Goal: Task Accomplishment & Management: Manage account settings

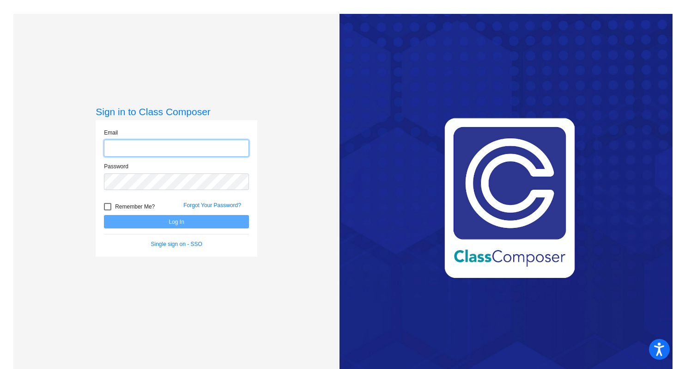
type input "[EMAIL_ADDRESS][DOMAIN_NAME]"
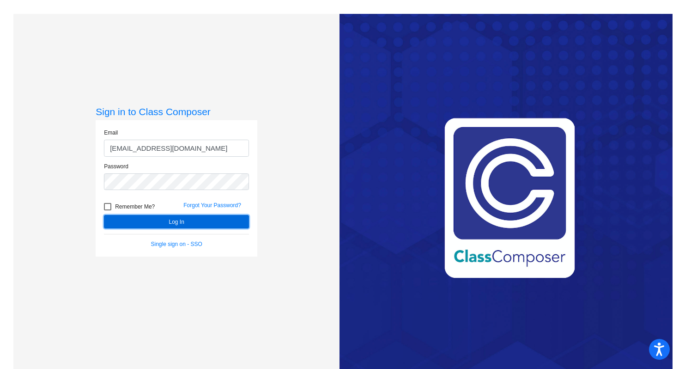
click at [179, 225] on button "Log In" at bounding box center [176, 221] width 145 height 13
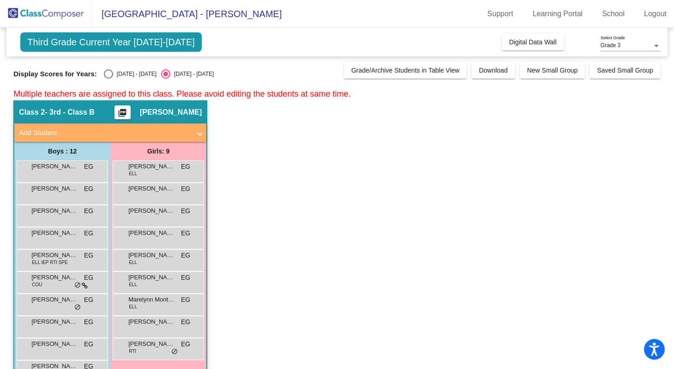
click at [109, 77] on div "Select an option" at bounding box center [108, 73] width 9 height 9
click at [109, 79] on input "[DATE] - [DATE]" at bounding box center [108, 79] width 0 height 0
radio input "true"
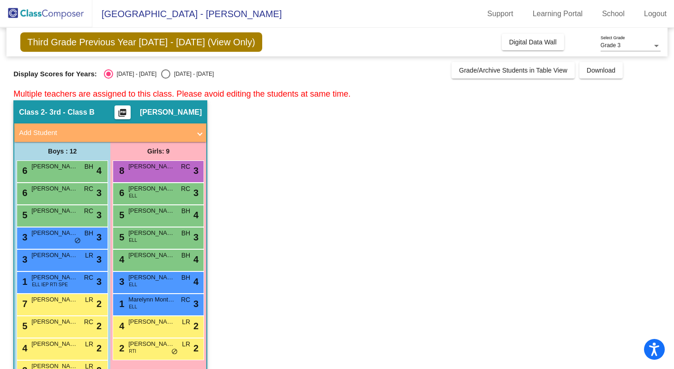
click at [147, 107] on div "Class 2 - 3rd - Class B picture_as_pdf [PERSON_NAME]" at bounding box center [110, 112] width 192 height 22
click at [136, 137] on mat-panel-title "Add Student" at bounding box center [105, 132] width 172 height 11
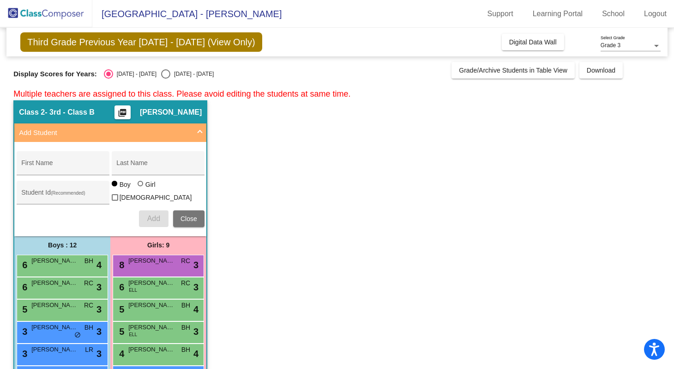
click at [310, 150] on app-classroom "Class 2 - 3rd - Class B picture_as_pdf [PERSON_NAME] Add Student First Name Las…" at bounding box center [337, 317] width 648 height 435
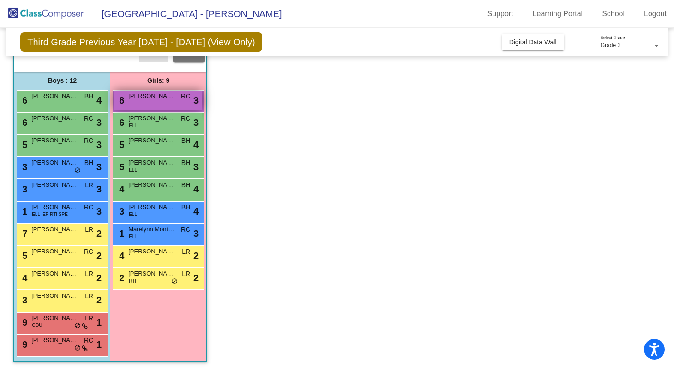
click at [140, 95] on span "[PERSON_NAME]" at bounding box center [151, 95] width 46 height 9
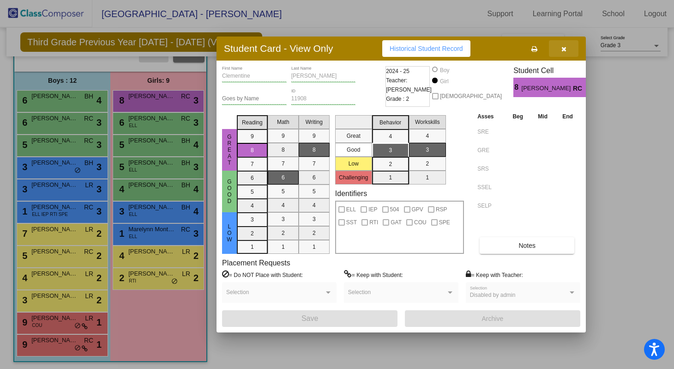
click at [563, 51] on icon "button" at bounding box center [564, 49] width 5 height 6
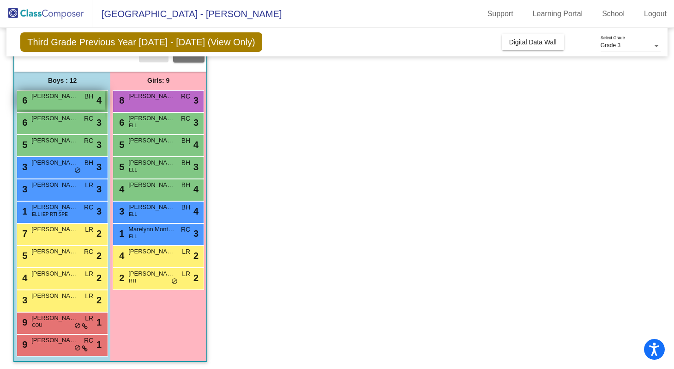
click at [68, 102] on div "6 [PERSON_NAME] BH lock do_not_disturb_alt 4" at bounding box center [61, 100] width 88 height 19
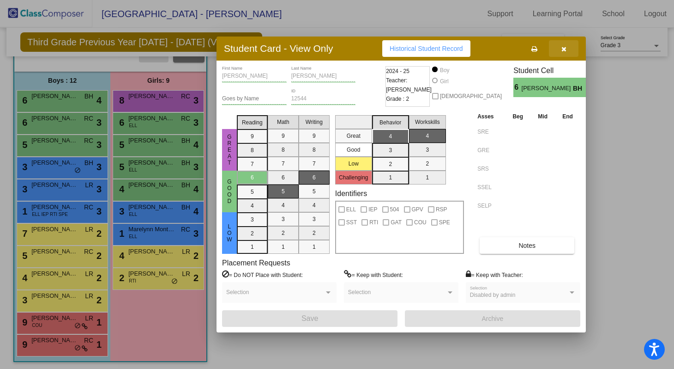
click at [565, 48] on icon "button" at bounding box center [564, 49] width 5 height 6
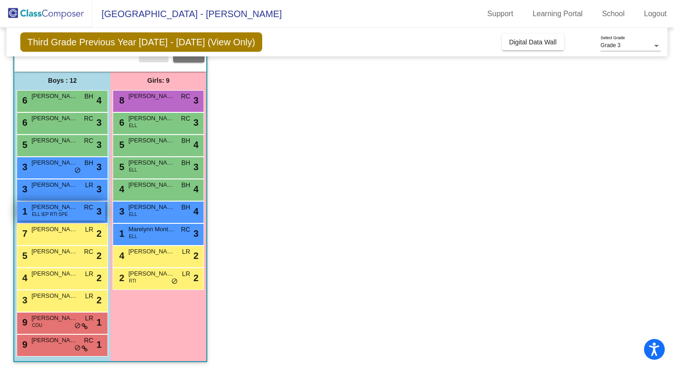
click at [52, 206] on span "[PERSON_NAME]" at bounding box center [54, 206] width 46 height 9
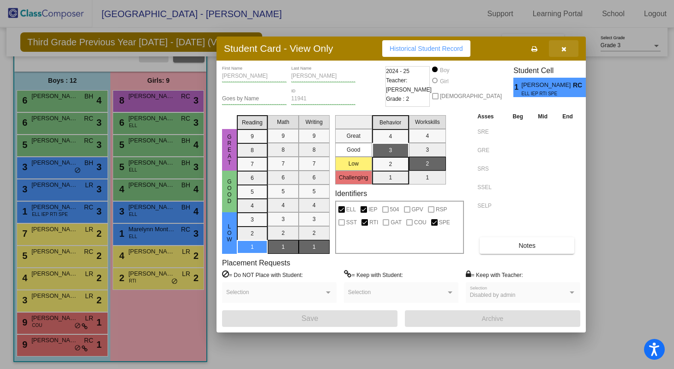
click at [566, 49] on button "button" at bounding box center [564, 48] width 30 height 17
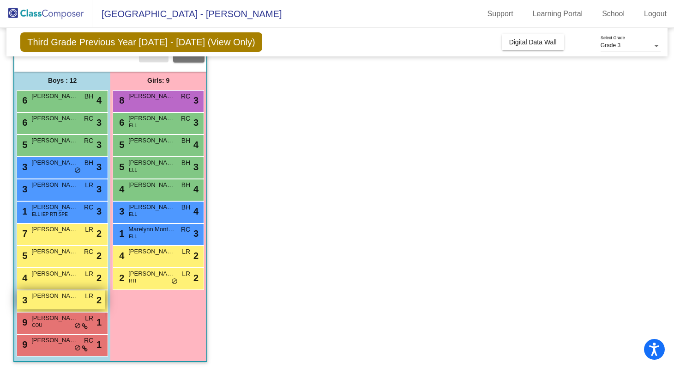
click at [58, 297] on span "[PERSON_NAME]" at bounding box center [54, 295] width 46 height 9
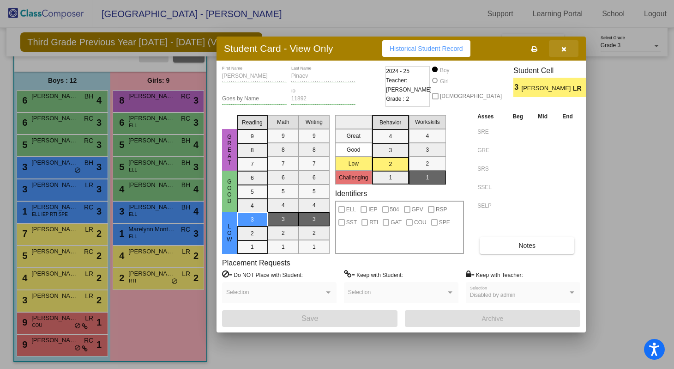
click at [565, 50] on icon "button" at bounding box center [564, 49] width 5 height 6
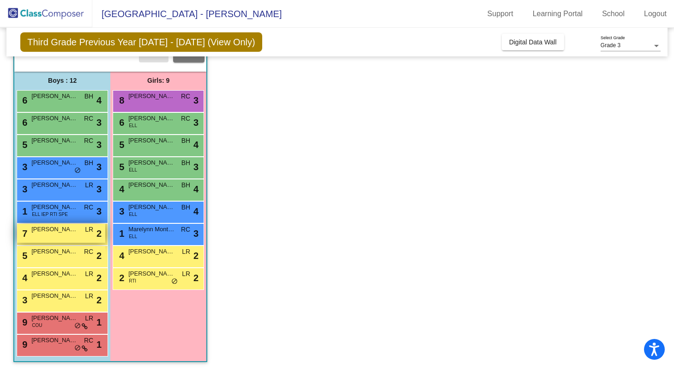
click at [60, 231] on div "7 [PERSON_NAME] LR lock do_not_disturb_alt 2" at bounding box center [61, 233] width 88 height 19
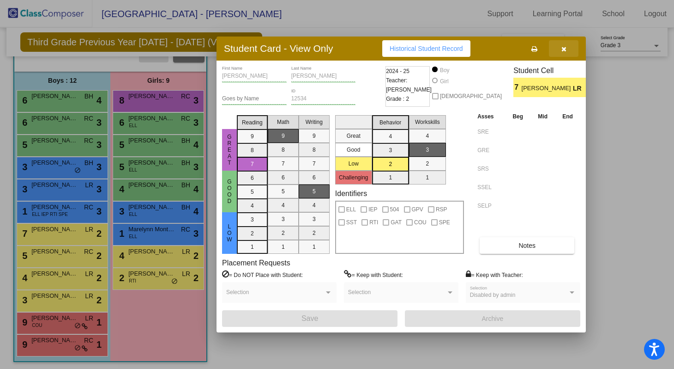
click at [567, 50] on button "button" at bounding box center [564, 48] width 30 height 17
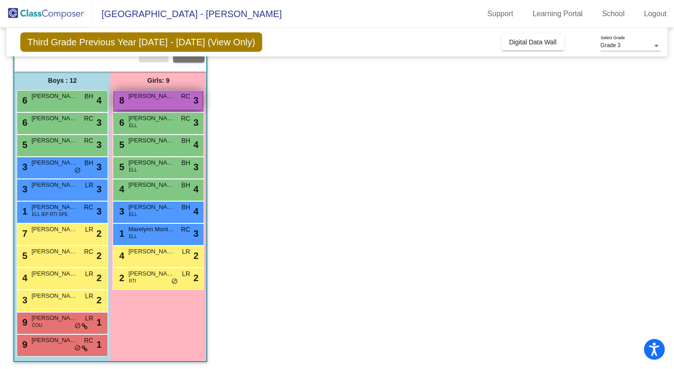
click at [153, 99] on div "8 [PERSON_NAME] RC lock do_not_disturb_alt 3" at bounding box center [158, 100] width 88 height 19
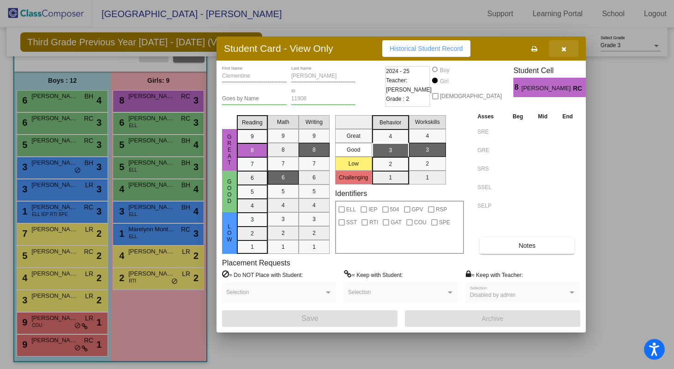
click at [565, 52] on icon "button" at bounding box center [564, 49] width 5 height 6
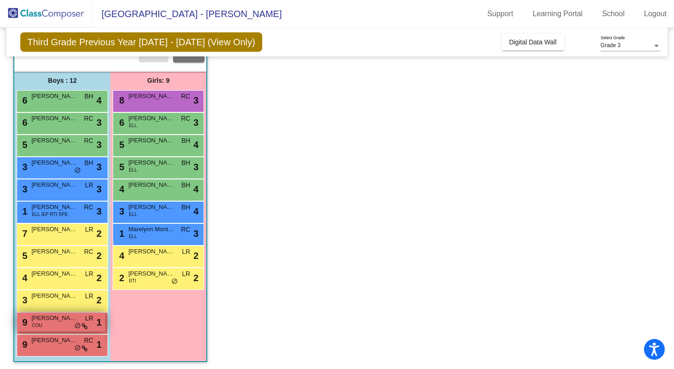
click at [59, 319] on span "[PERSON_NAME]" at bounding box center [54, 317] width 46 height 9
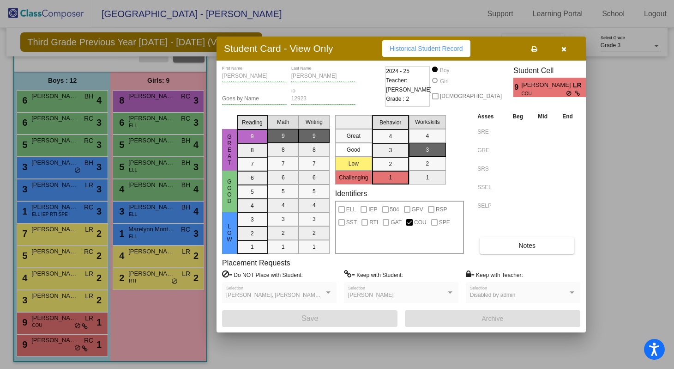
click at [564, 51] on icon "button" at bounding box center [564, 49] width 5 height 6
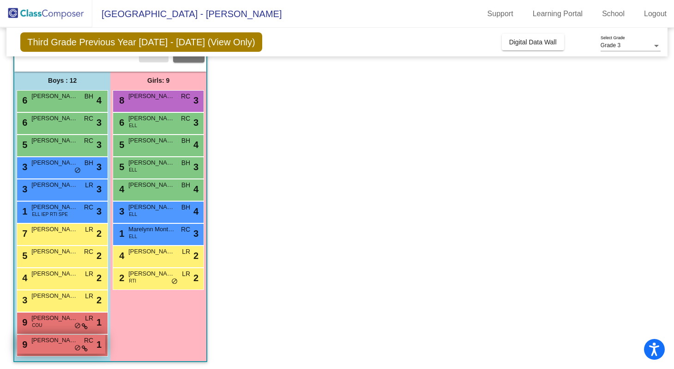
click at [50, 345] on div "9 [PERSON_NAME] RC lock do_not_disturb_alt 1" at bounding box center [61, 343] width 88 height 19
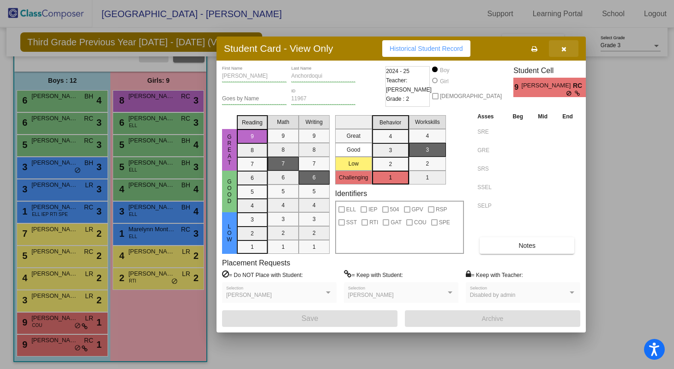
click at [562, 52] on icon "button" at bounding box center [564, 49] width 5 height 6
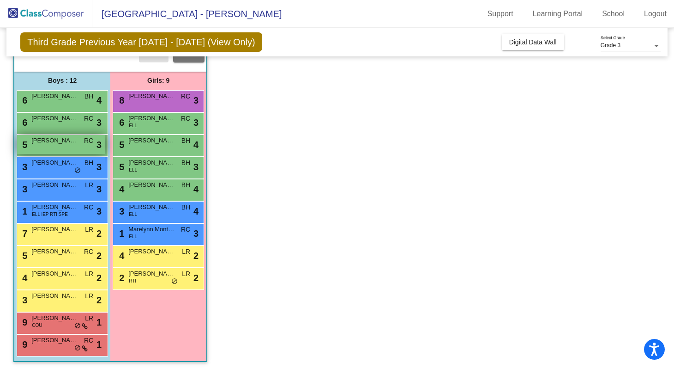
click at [64, 144] on div "5 [PERSON_NAME] RC lock do_not_disturb_alt 3" at bounding box center [61, 144] width 88 height 19
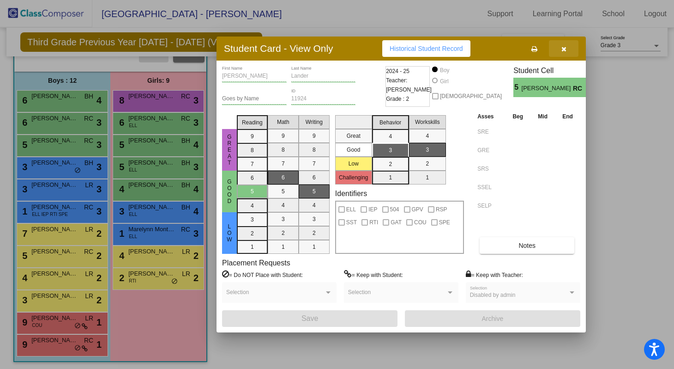
click at [562, 49] on icon "button" at bounding box center [564, 49] width 5 height 6
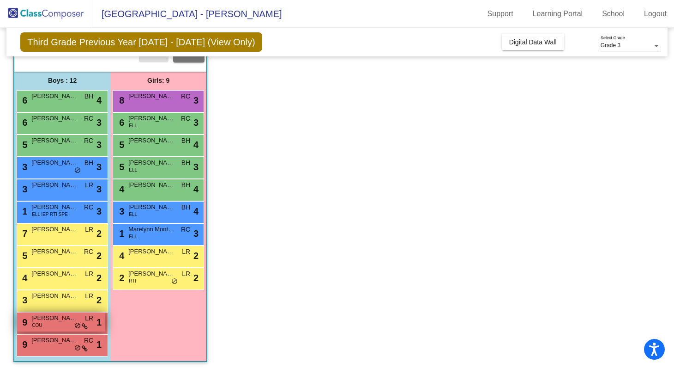
click at [61, 319] on span "[PERSON_NAME]" at bounding box center [54, 317] width 46 height 9
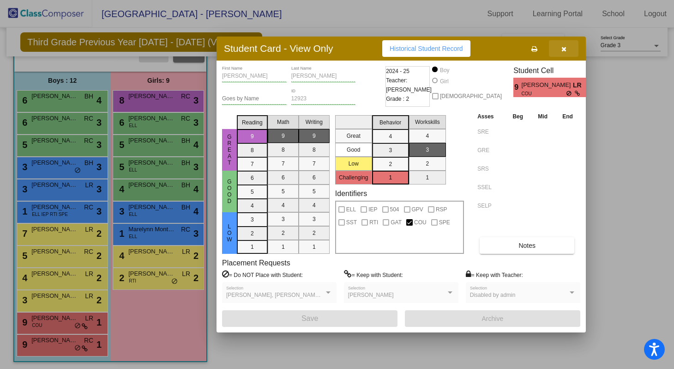
click at [564, 49] on icon "button" at bounding box center [564, 49] width 5 height 6
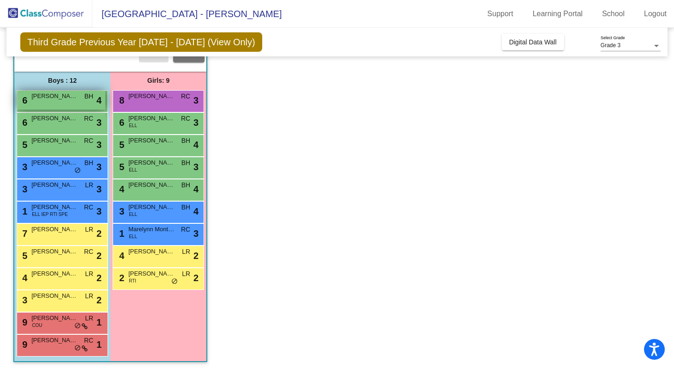
click at [80, 101] on div "6 [PERSON_NAME] BH lock do_not_disturb_alt 4" at bounding box center [61, 100] width 88 height 19
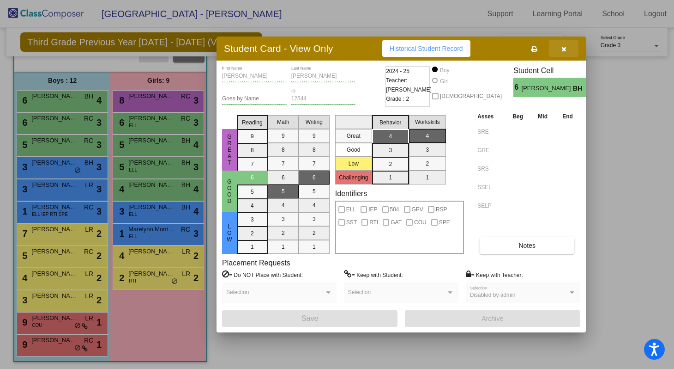
click at [563, 49] on icon "button" at bounding box center [564, 49] width 5 height 6
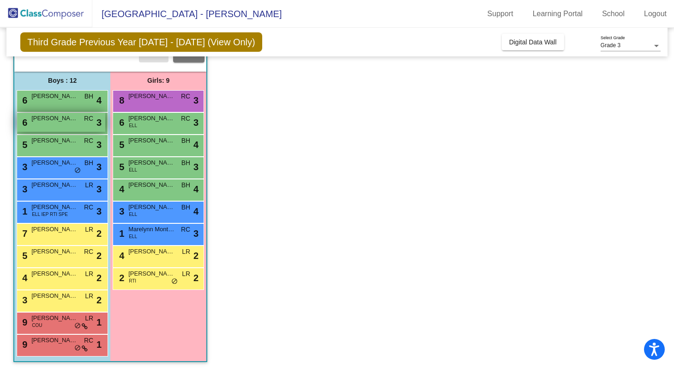
click at [59, 119] on span "[PERSON_NAME] [PERSON_NAME]" at bounding box center [54, 118] width 46 height 9
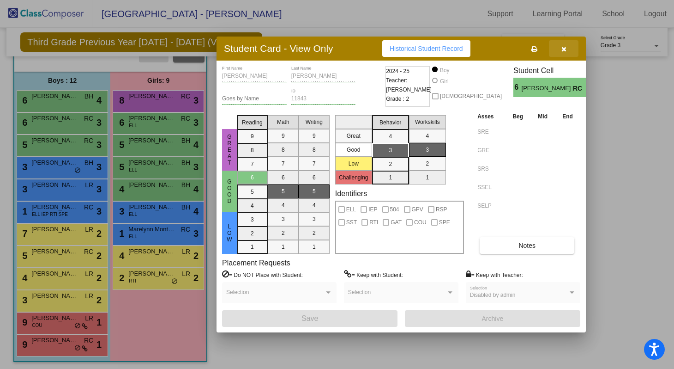
click at [563, 50] on icon "button" at bounding box center [564, 49] width 5 height 6
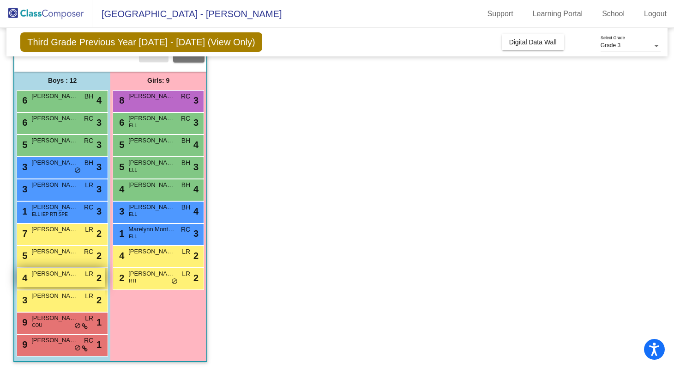
click at [71, 274] on span "[PERSON_NAME]" at bounding box center [54, 273] width 46 height 9
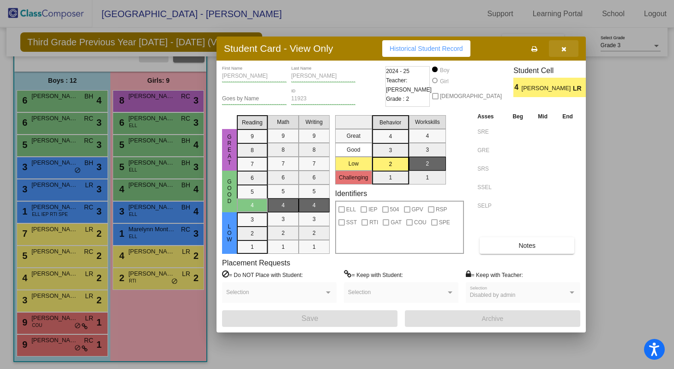
click at [564, 52] on icon "button" at bounding box center [564, 49] width 5 height 6
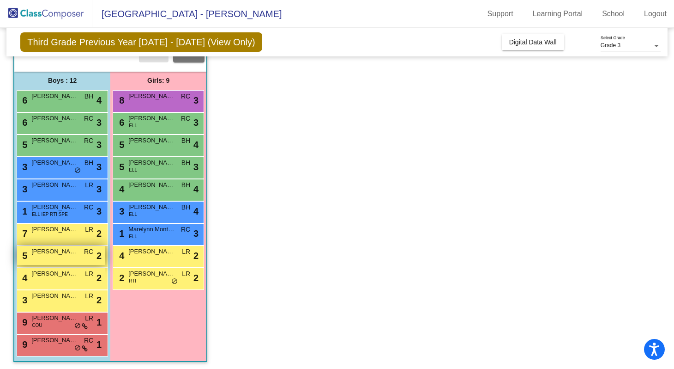
click at [66, 249] on span "[PERSON_NAME]" at bounding box center [54, 251] width 46 height 9
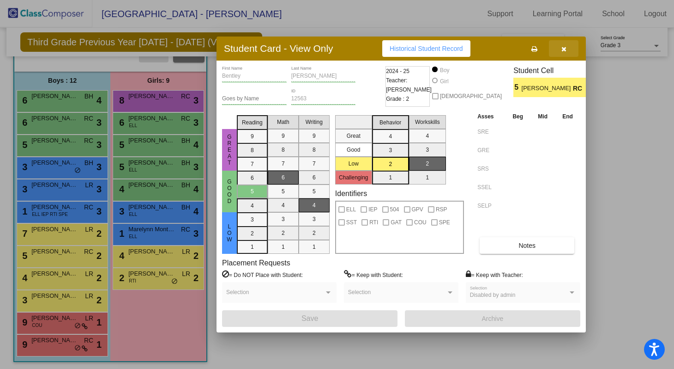
click at [565, 48] on icon "button" at bounding box center [564, 49] width 5 height 6
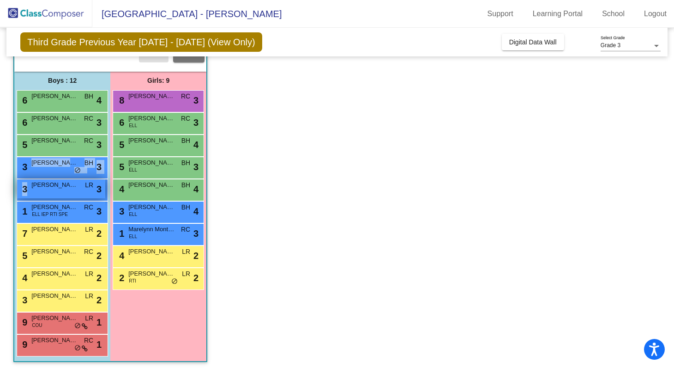
drag, startPoint x: 63, startPoint y: 167, endPoint x: 63, endPoint y: 177, distance: 10.2
click at [62, 181] on div "6 [PERSON_NAME] BH lock do_not_disturb_alt 4 6 [PERSON_NAME] [PERSON_NAME] lock…" at bounding box center [62, 223] width 91 height 266
click at [65, 167] on div "3 [PERSON_NAME] BH lock do_not_disturb_alt 3" at bounding box center [61, 166] width 88 height 19
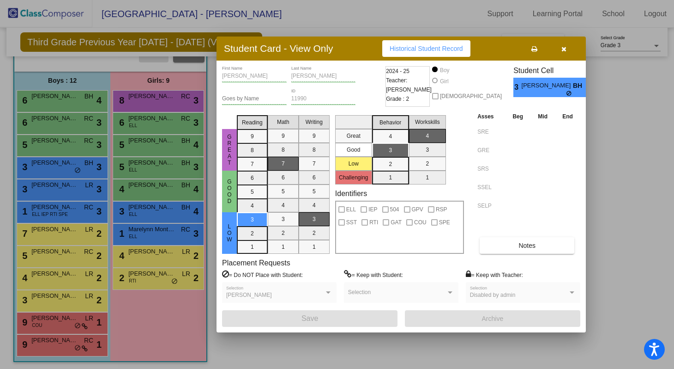
click at [274, 275] on label "= Do NOT Place with Student:" at bounding box center [262, 274] width 81 height 9
click at [561, 51] on button "button" at bounding box center [564, 48] width 30 height 17
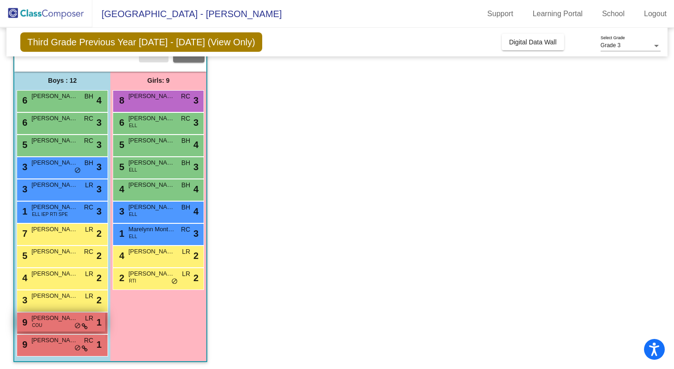
click at [68, 322] on div "9 [PERSON_NAME] COU LR lock do_not_disturb_alt 1" at bounding box center [61, 321] width 88 height 19
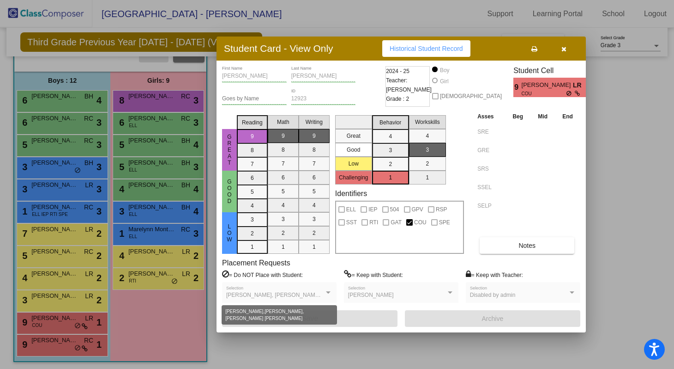
click at [276, 293] on span "[PERSON_NAME], [PERSON_NAME], [PERSON_NAME] [PERSON_NAME]" at bounding box center [321, 294] width 190 height 6
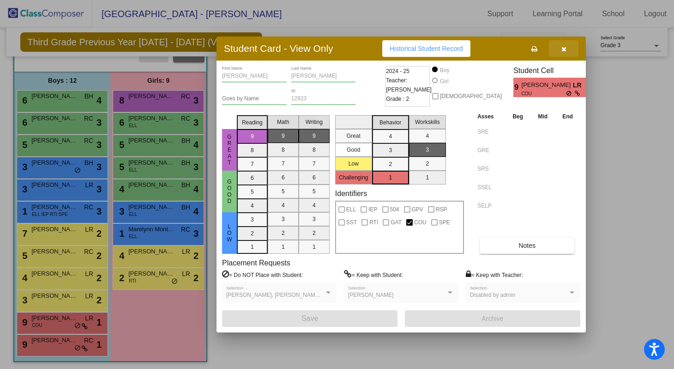
click at [565, 53] on button "button" at bounding box center [564, 48] width 30 height 17
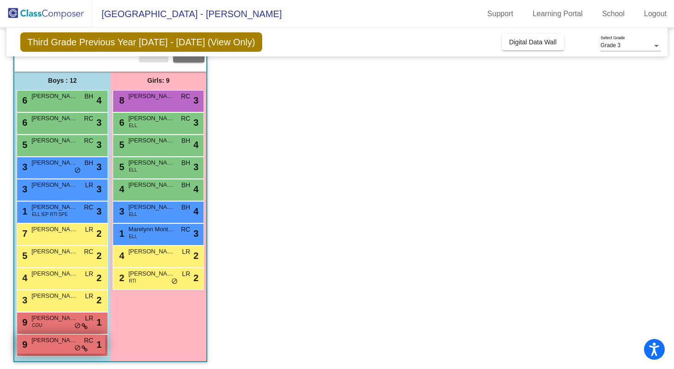
click at [69, 348] on div "9 [PERSON_NAME] RC lock do_not_disturb_alt 1" at bounding box center [61, 343] width 88 height 19
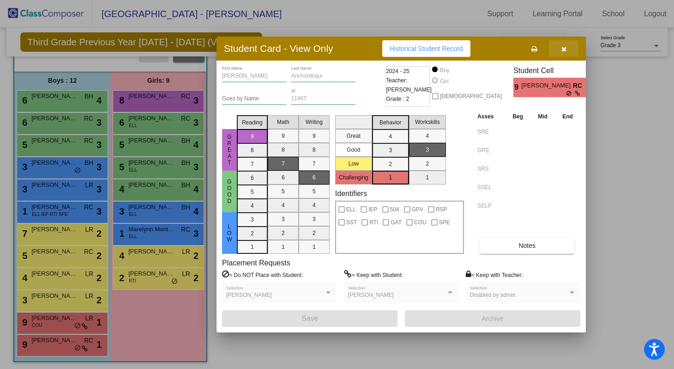
click at [562, 51] on icon "button" at bounding box center [564, 49] width 5 height 6
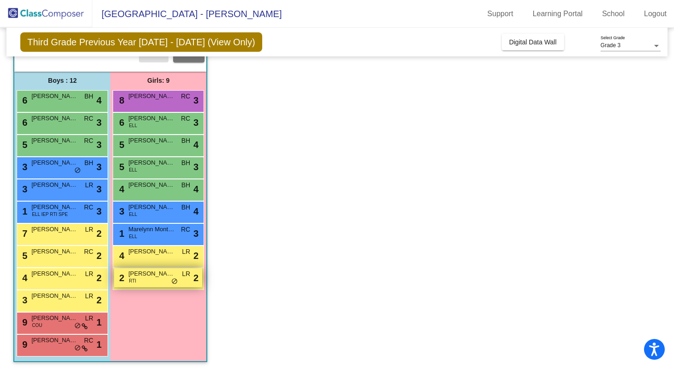
click at [154, 273] on span "[PERSON_NAME]" at bounding box center [151, 273] width 46 height 9
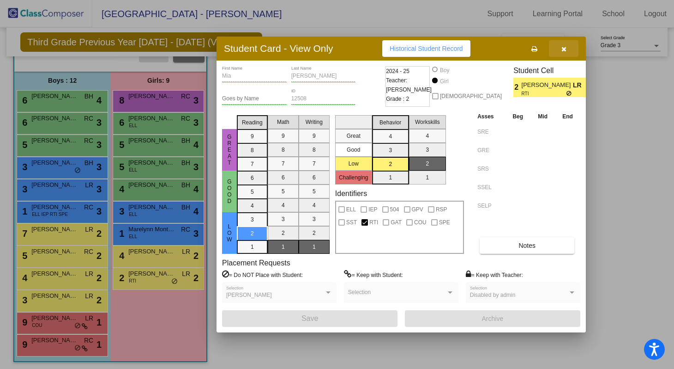
click at [565, 50] on icon "button" at bounding box center [564, 49] width 5 height 6
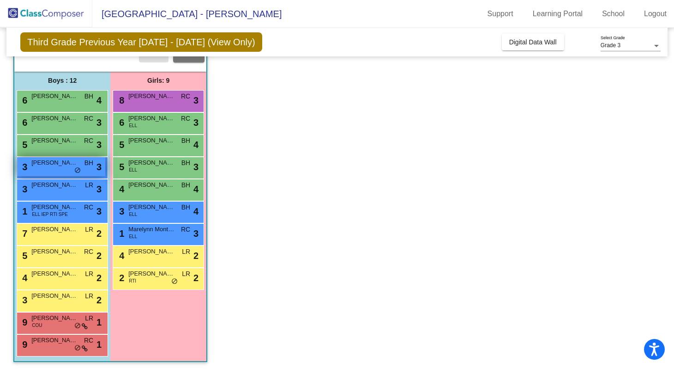
click at [79, 170] on span "do_not_disturb_alt" at bounding box center [77, 170] width 6 height 7
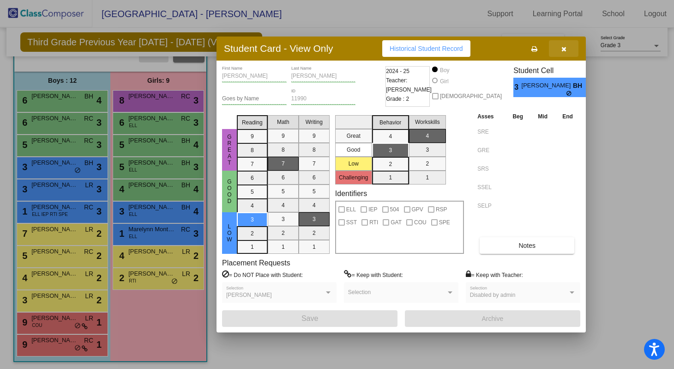
click at [566, 51] on icon "button" at bounding box center [564, 49] width 5 height 6
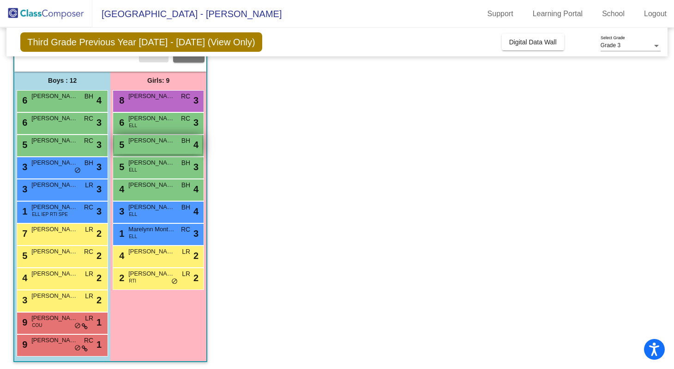
click at [175, 143] on div "5 [PERSON_NAME] lock do_not_disturb_alt 4" at bounding box center [158, 144] width 88 height 19
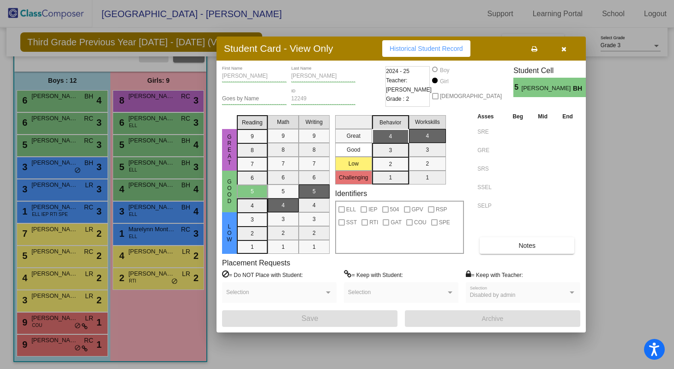
click at [565, 55] on button "button" at bounding box center [564, 48] width 30 height 17
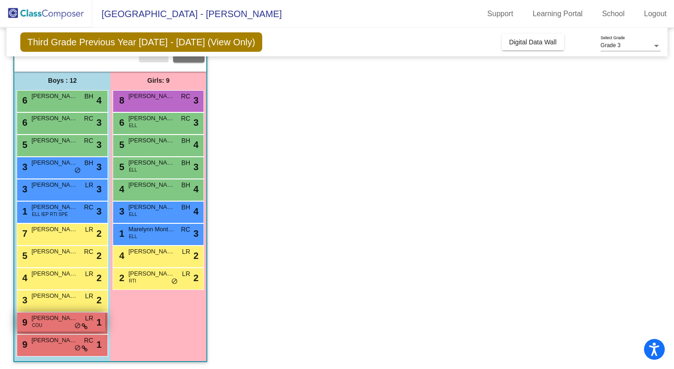
click at [59, 313] on span "[PERSON_NAME]" at bounding box center [54, 317] width 46 height 9
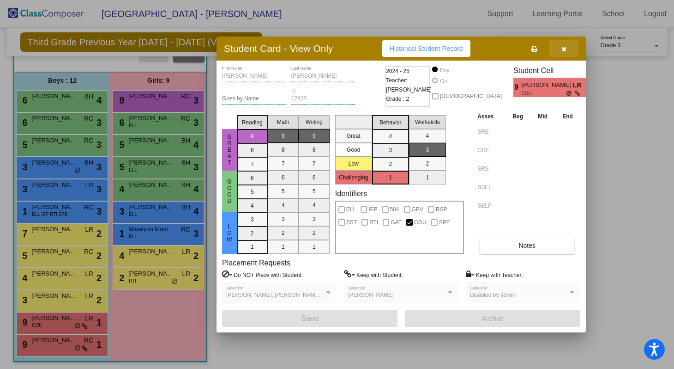
click at [565, 49] on icon "button" at bounding box center [564, 49] width 5 height 6
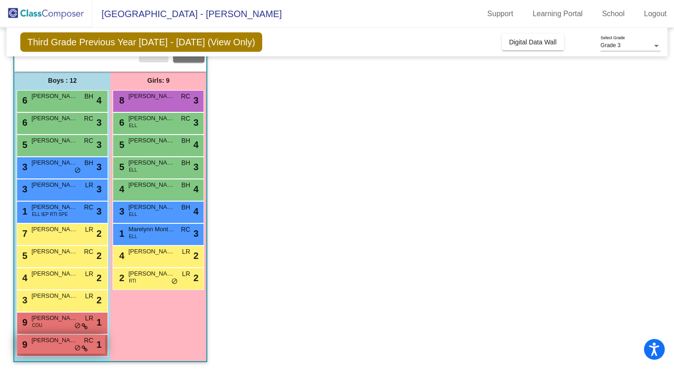
click at [63, 339] on span "[PERSON_NAME]" at bounding box center [54, 339] width 46 height 9
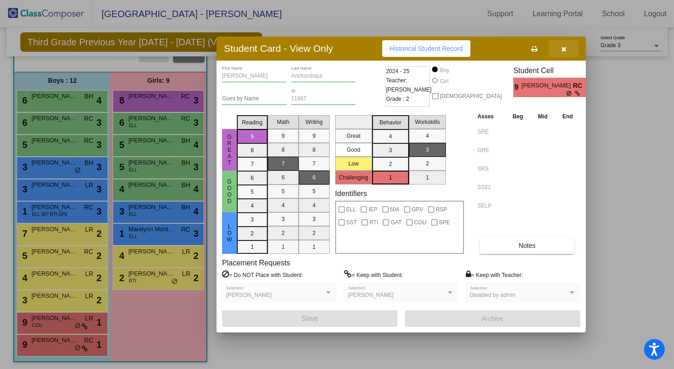
click at [560, 47] on button "button" at bounding box center [564, 48] width 30 height 17
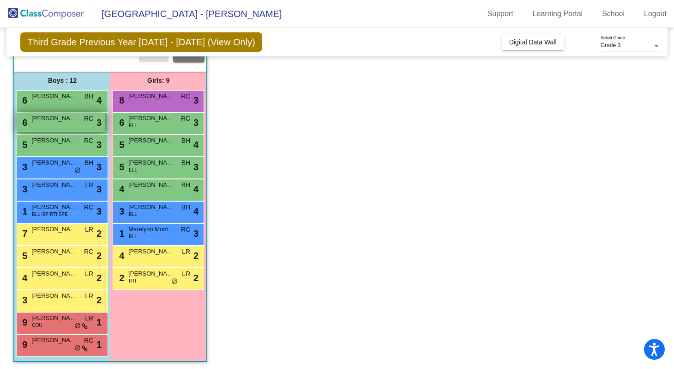
click at [61, 115] on span "[PERSON_NAME] [PERSON_NAME]" at bounding box center [54, 118] width 46 height 9
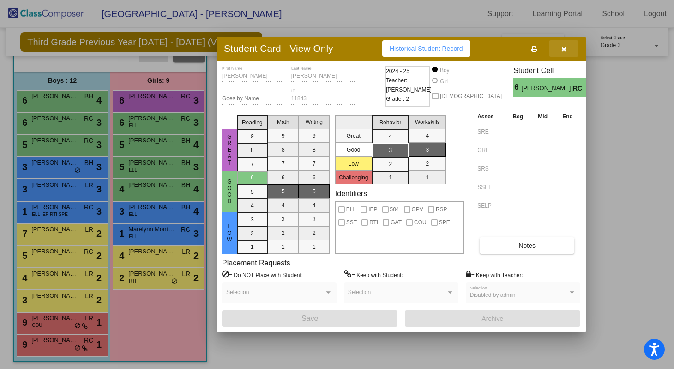
click at [560, 48] on button "button" at bounding box center [564, 48] width 30 height 17
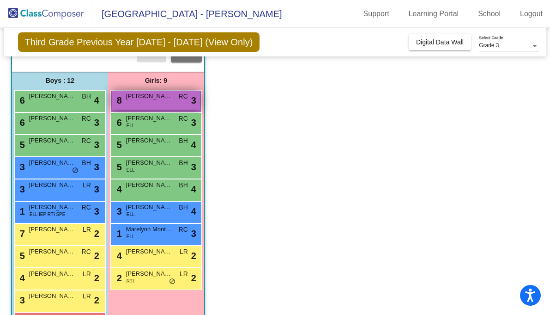
click at [154, 98] on div "8 [PERSON_NAME] RC lock do_not_disturb_alt 3" at bounding box center [156, 100] width 88 height 19
